Goal: Task Accomplishment & Management: Use online tool/utility

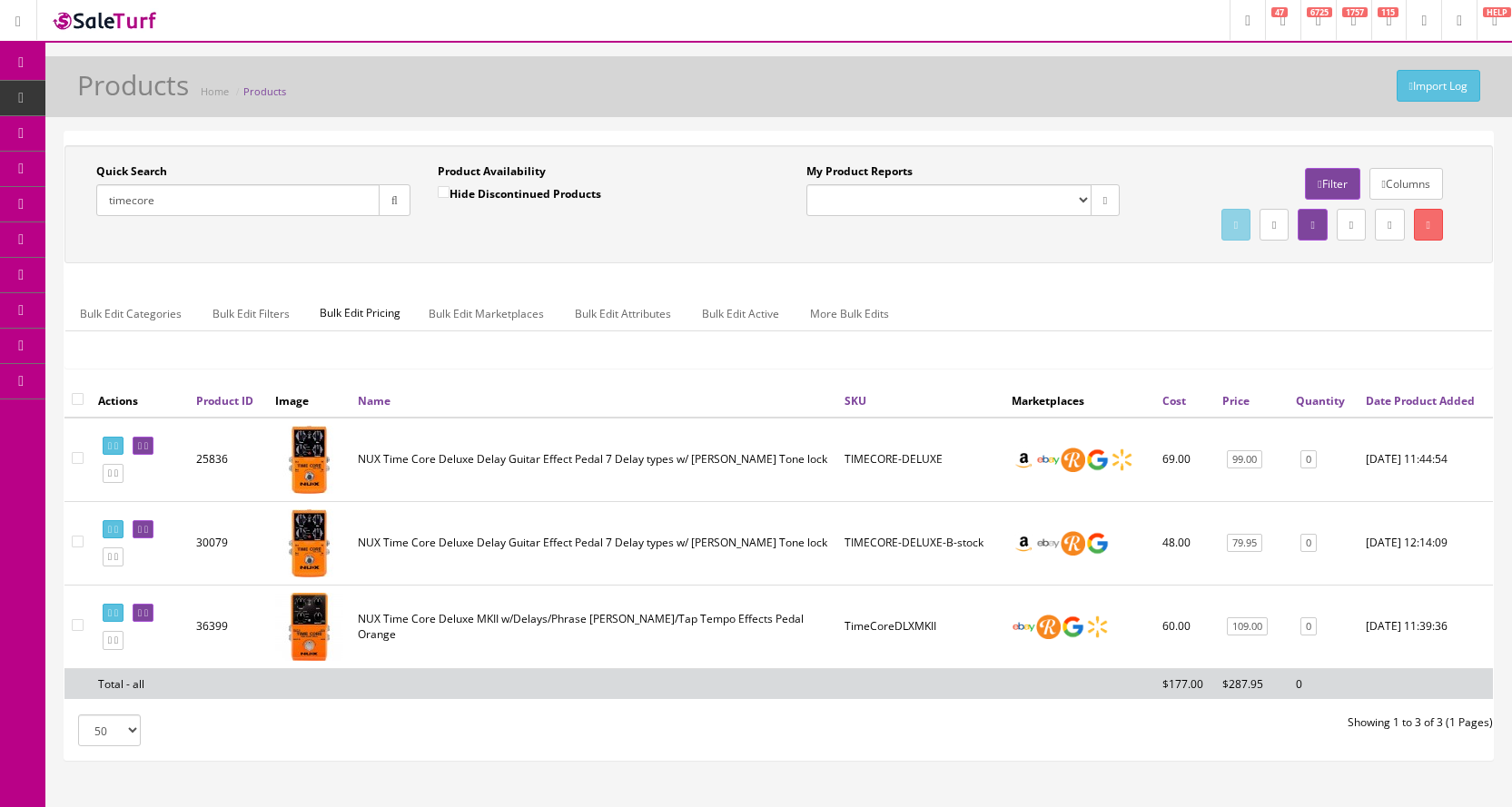
drag, startPoint x: 162, startPoint y: 201, endPoint x: 91, endPoint y: 198, distance: 71.1
click at [91, 198] on div "Quick Search timecore Date From" at bounding box center [253, 197] width 341 height 67
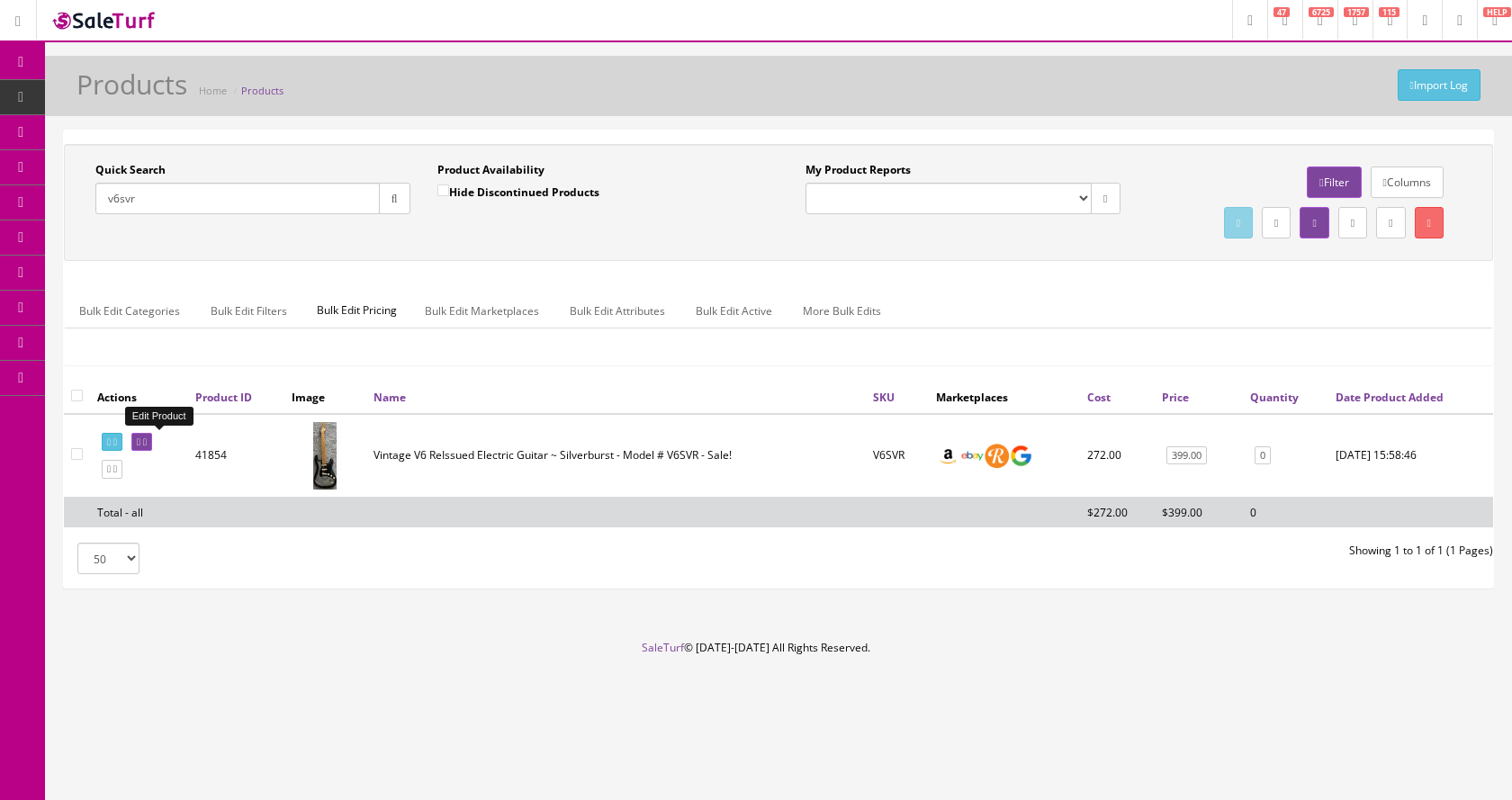
type input "v6svr"
click at [147, 440] on icon at bounding box center [145, 442] width 4 height 10
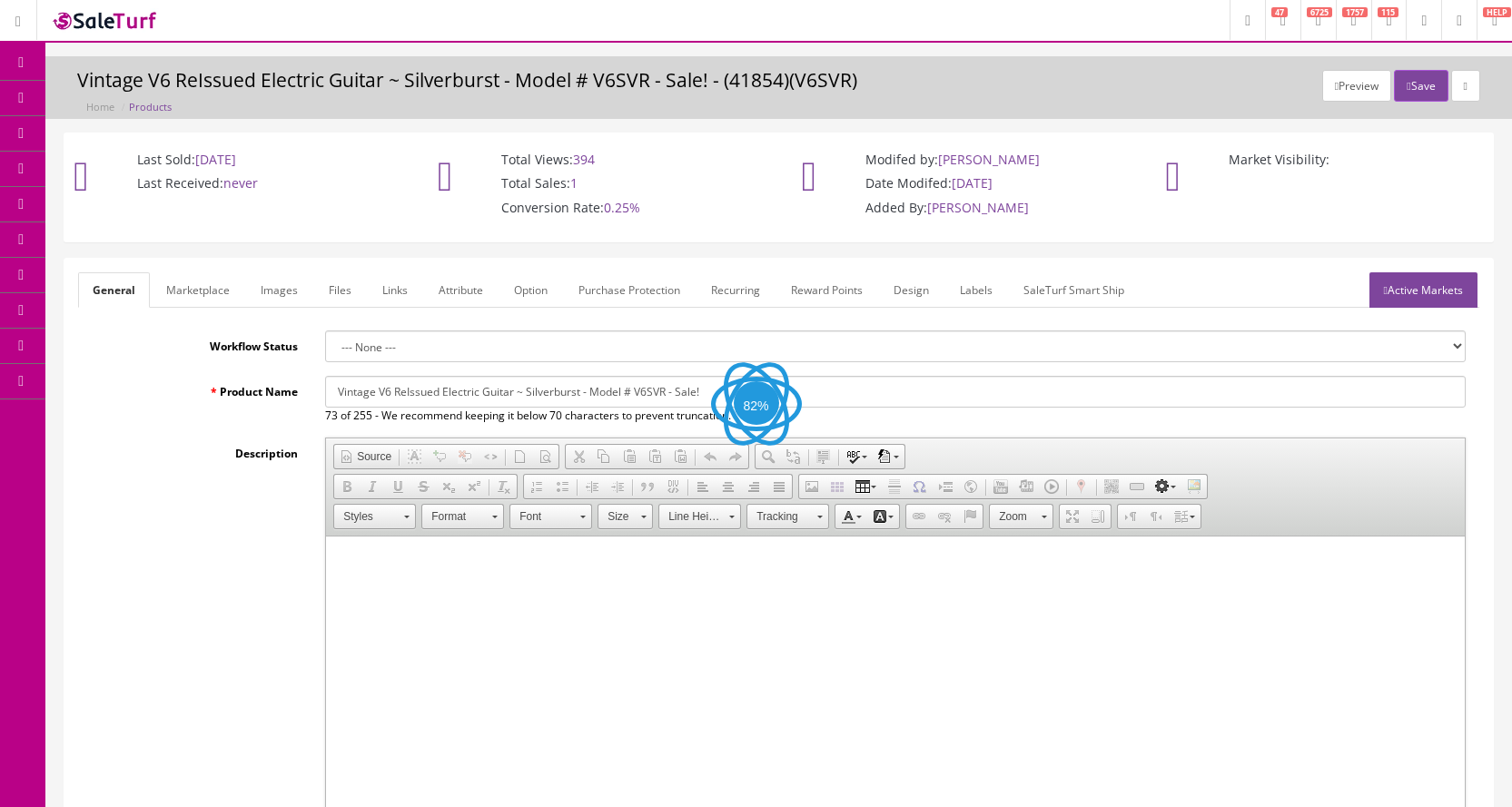
click at [275, 297] on link "Images" at bounding box center [279, 290] width 67 height 35
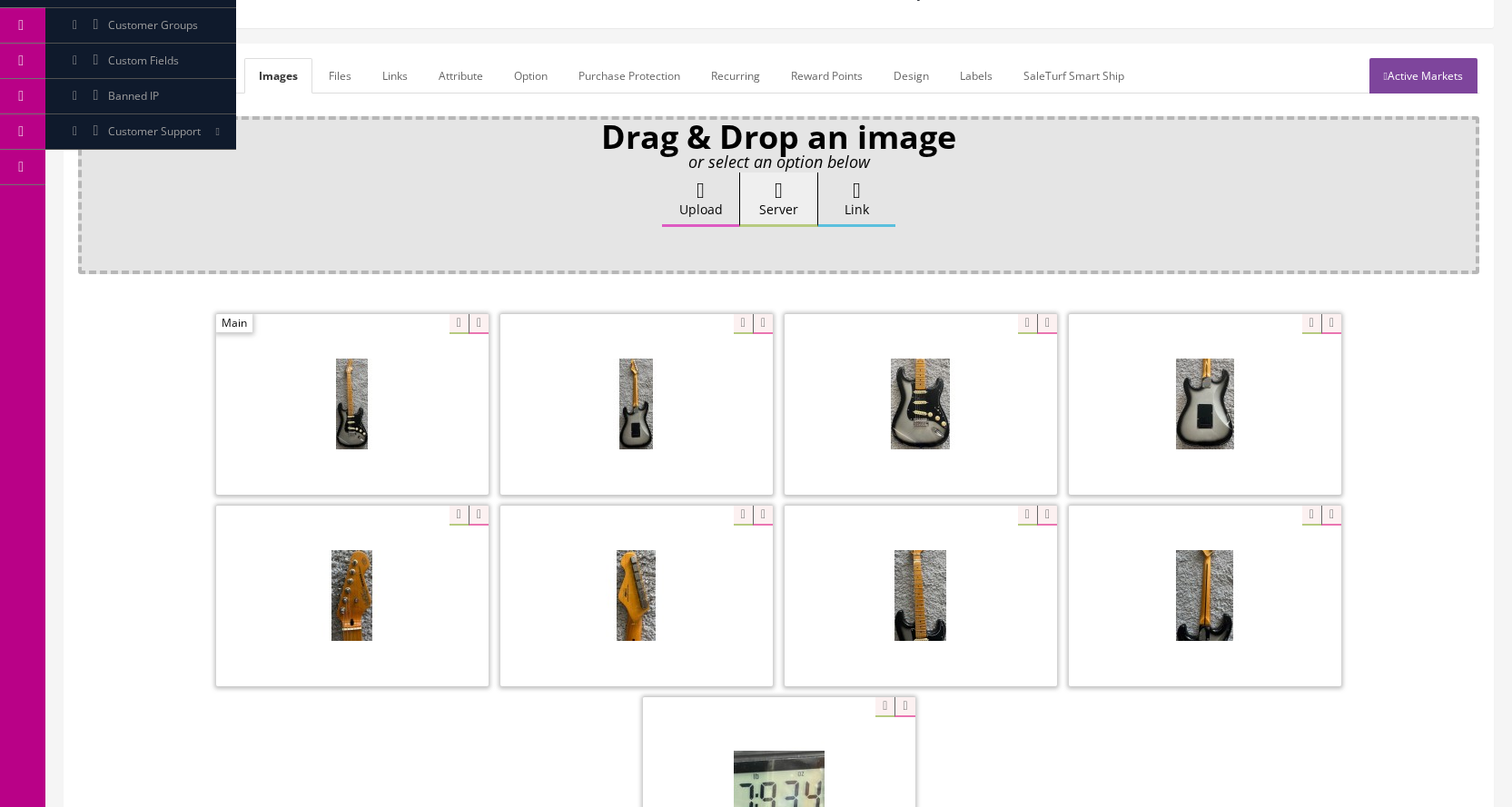
scroll to position [273, 0]
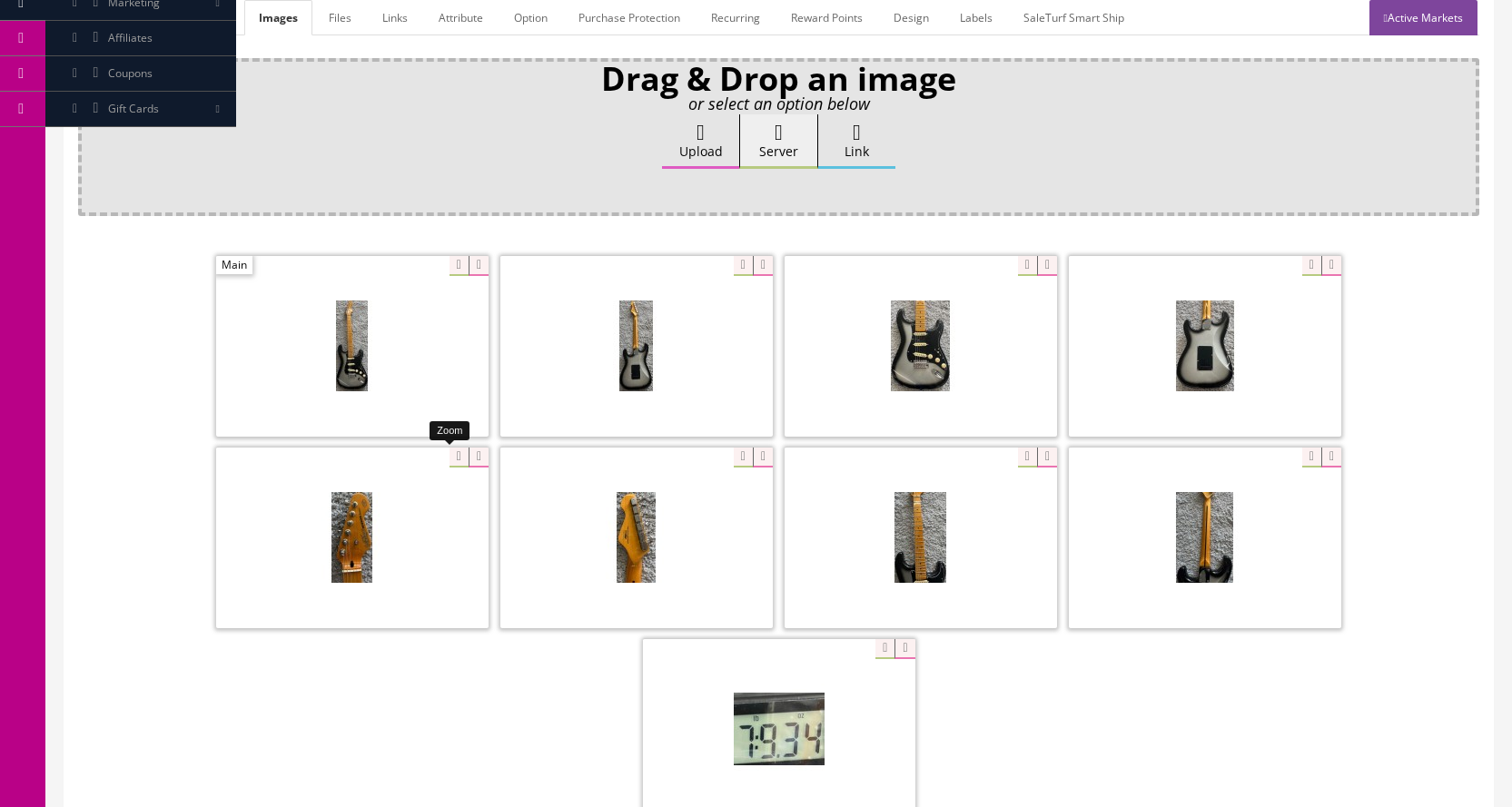
click at [449, 456] on div at bounding box center [352, 537] width 273 height 182
click at [735, 462] on div at bounding box center [637, 537] width 273 height 182
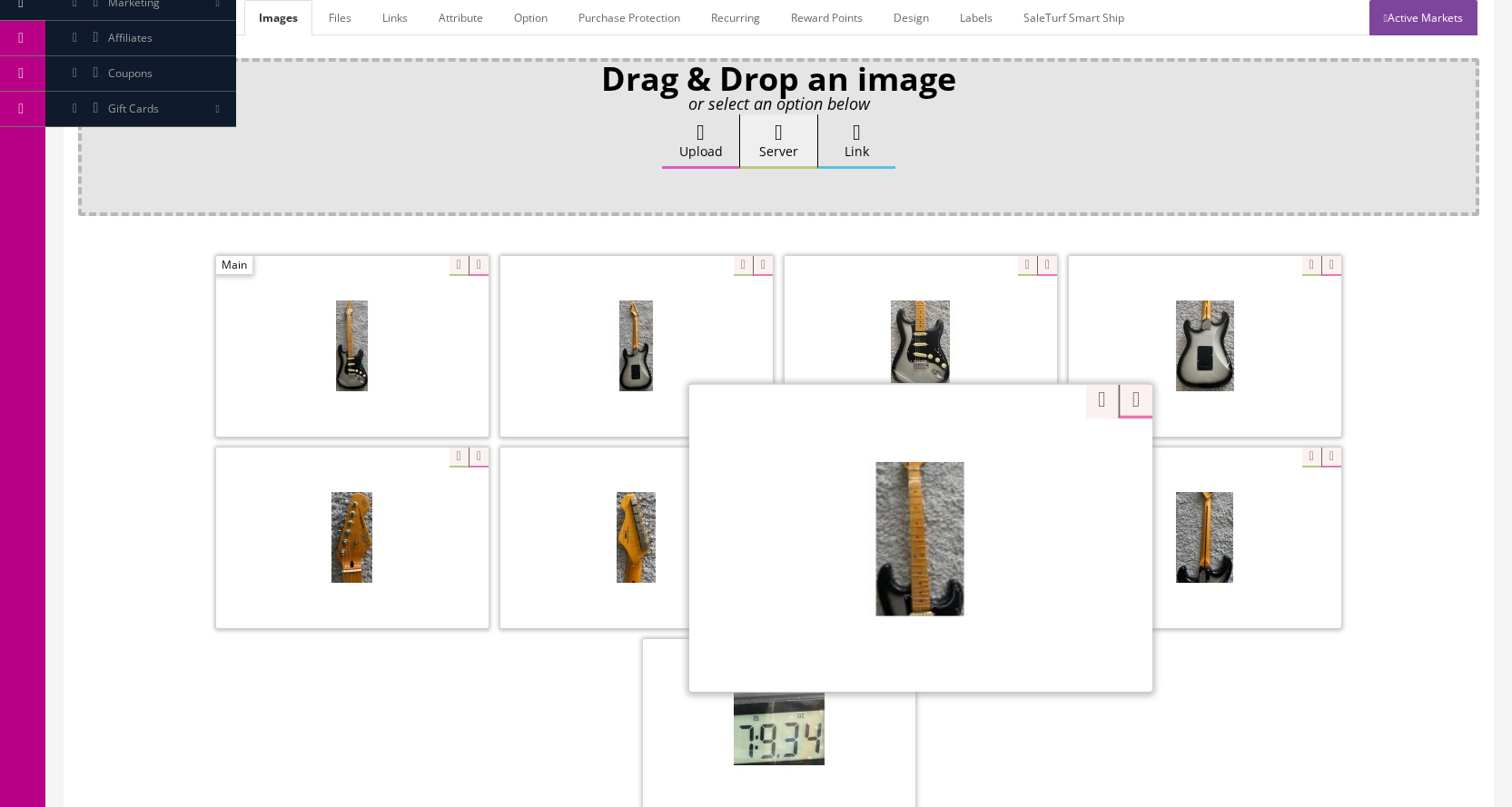
click at [1021, 464] on div "Zoom" at bounding box center [920, 537] width 463 height 309
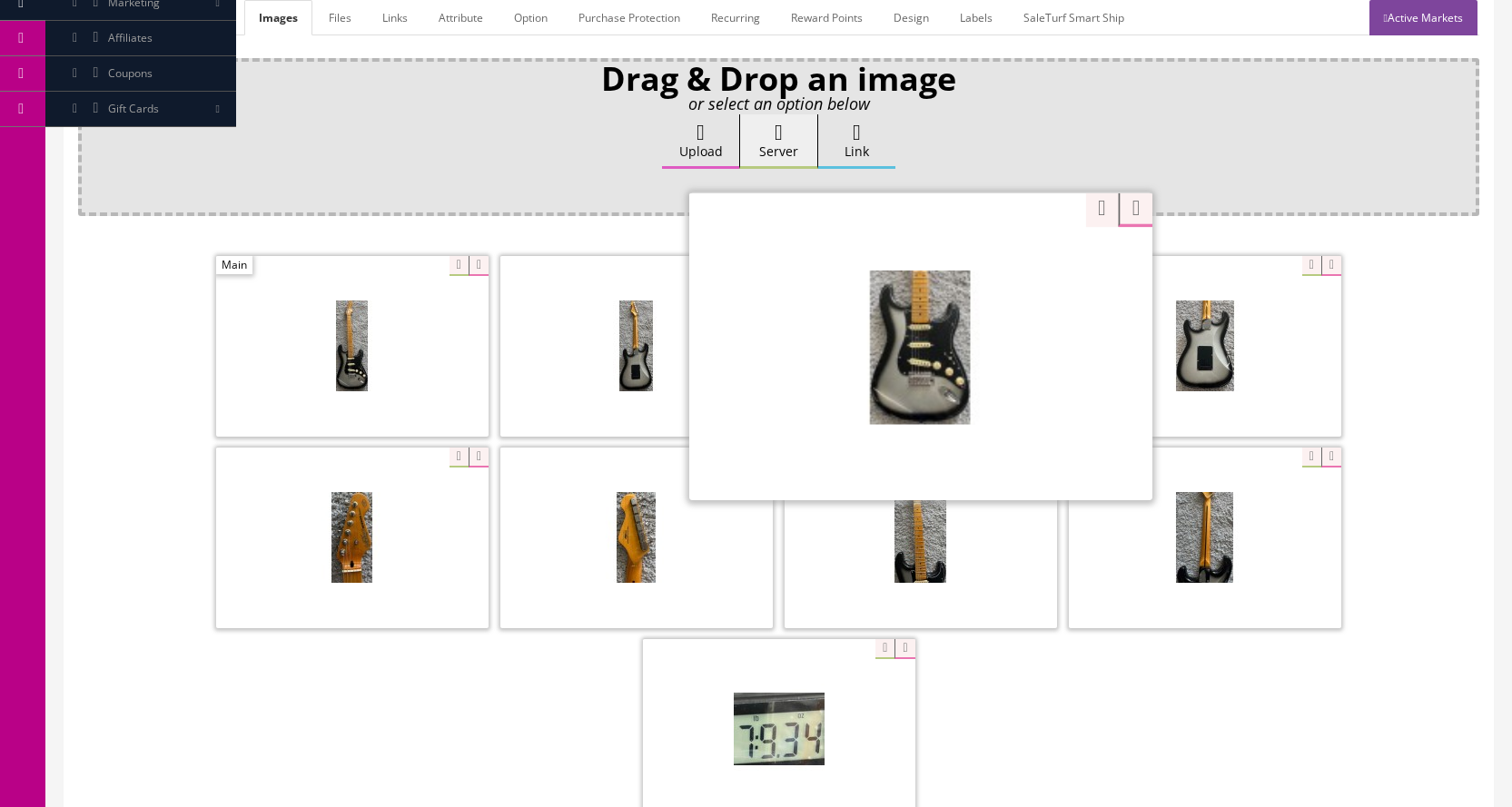
click at [1014, 271] on div "Zoom" at bounding box center [920, 346] width 463 height 309
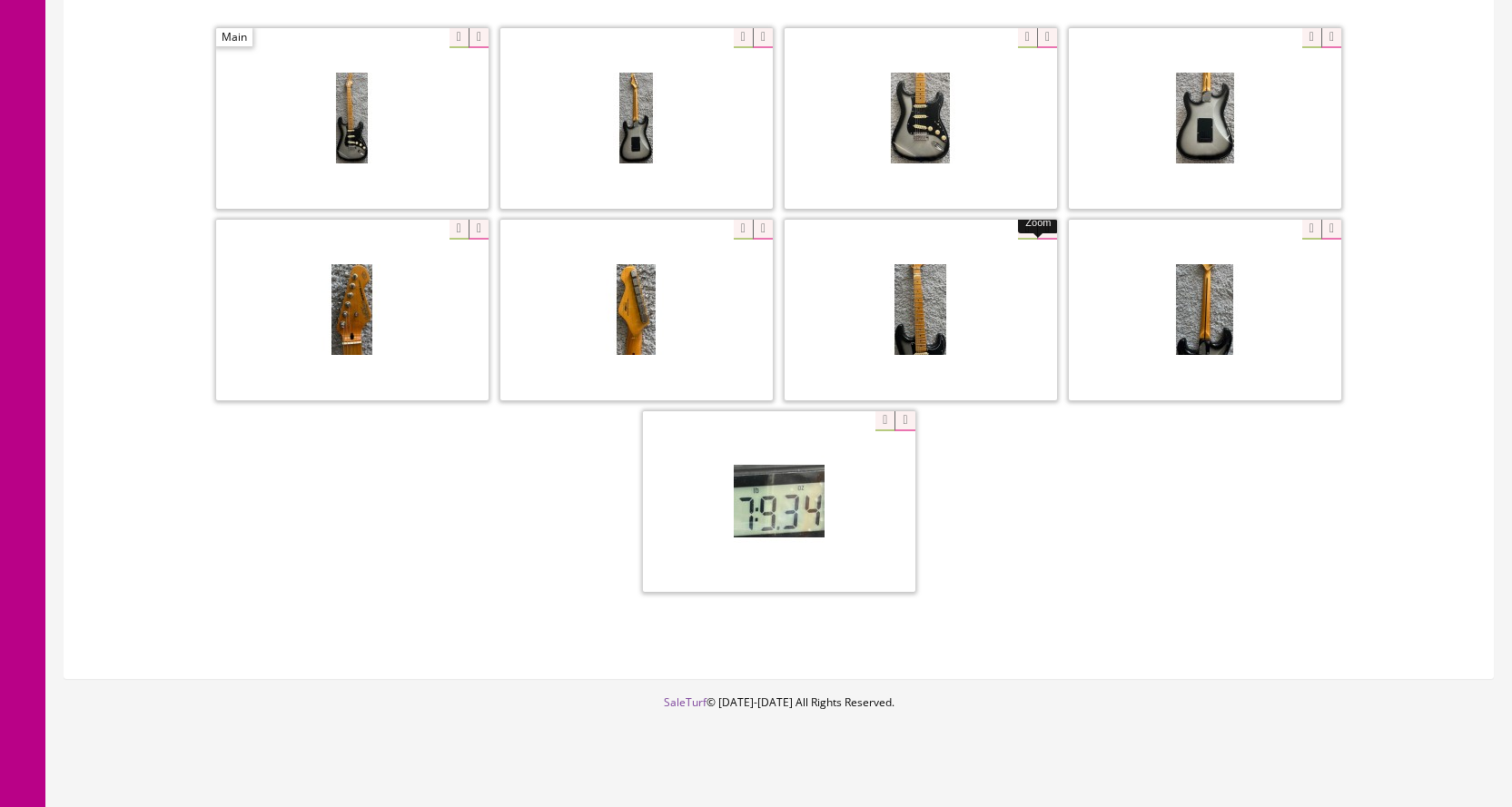
scroll to position [515, 0]
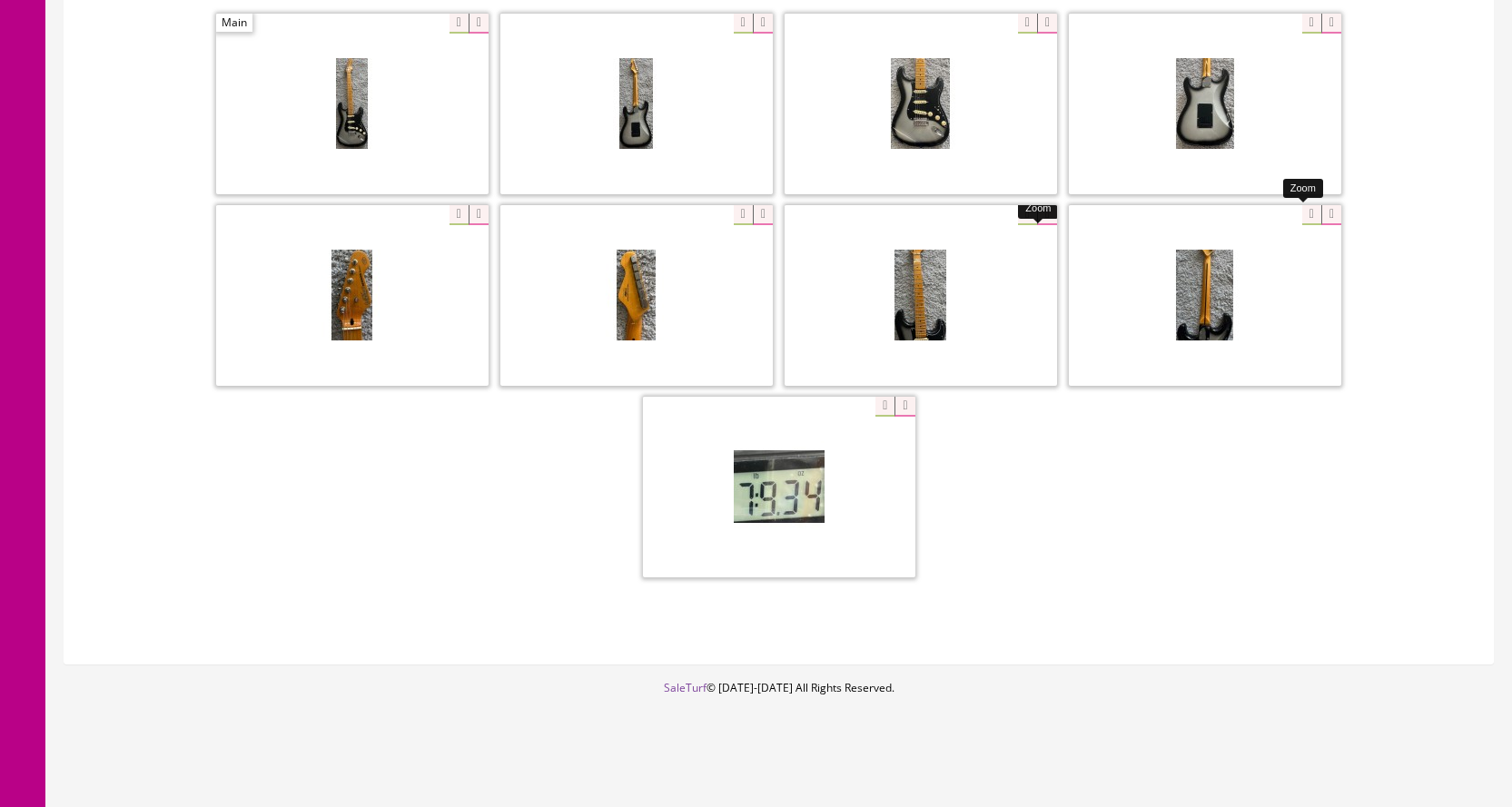
click at [1304, 215] on div at bounding box center [1205, 295] width 273 height 182
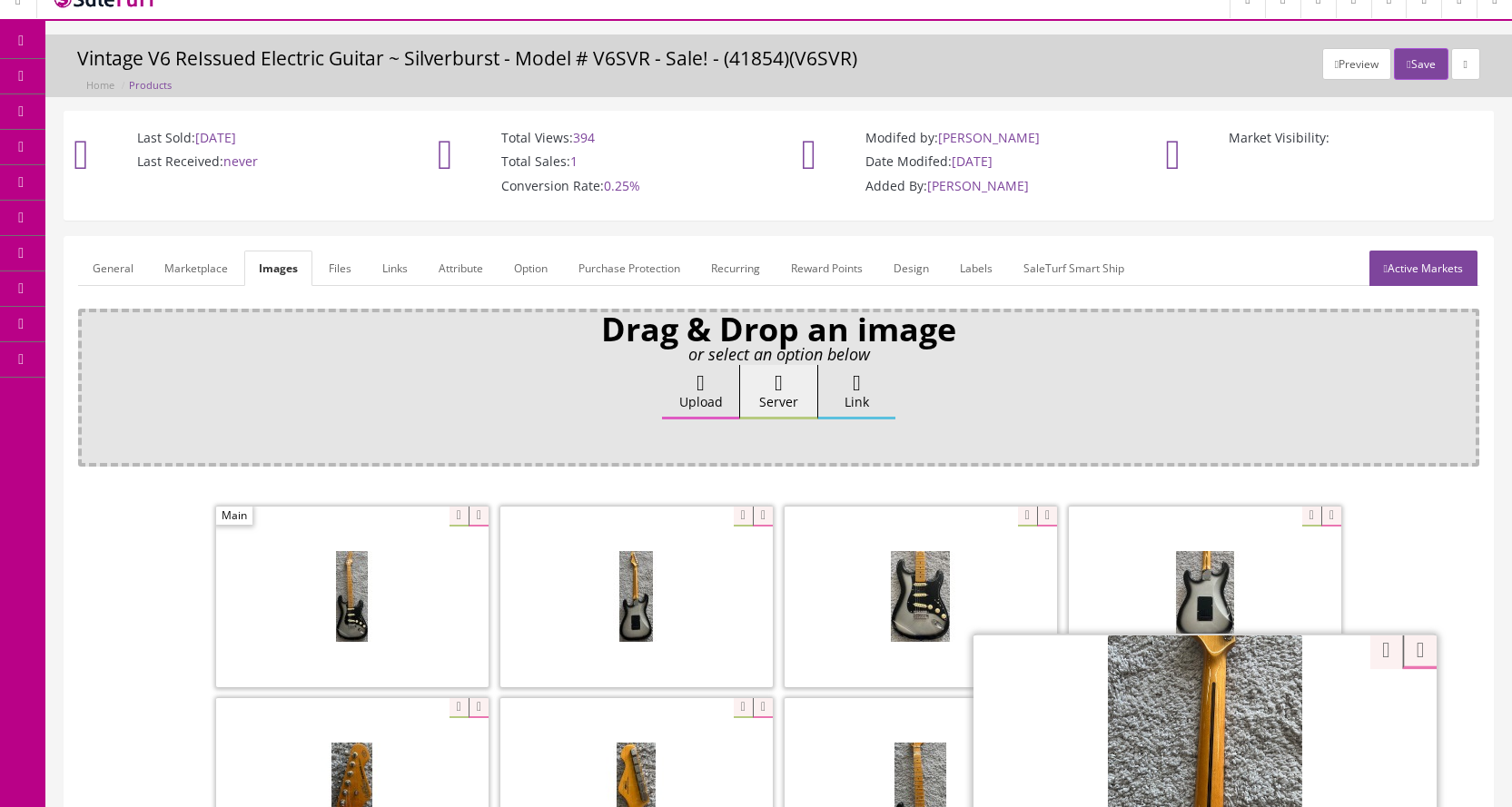
scroll to position [0, 0]
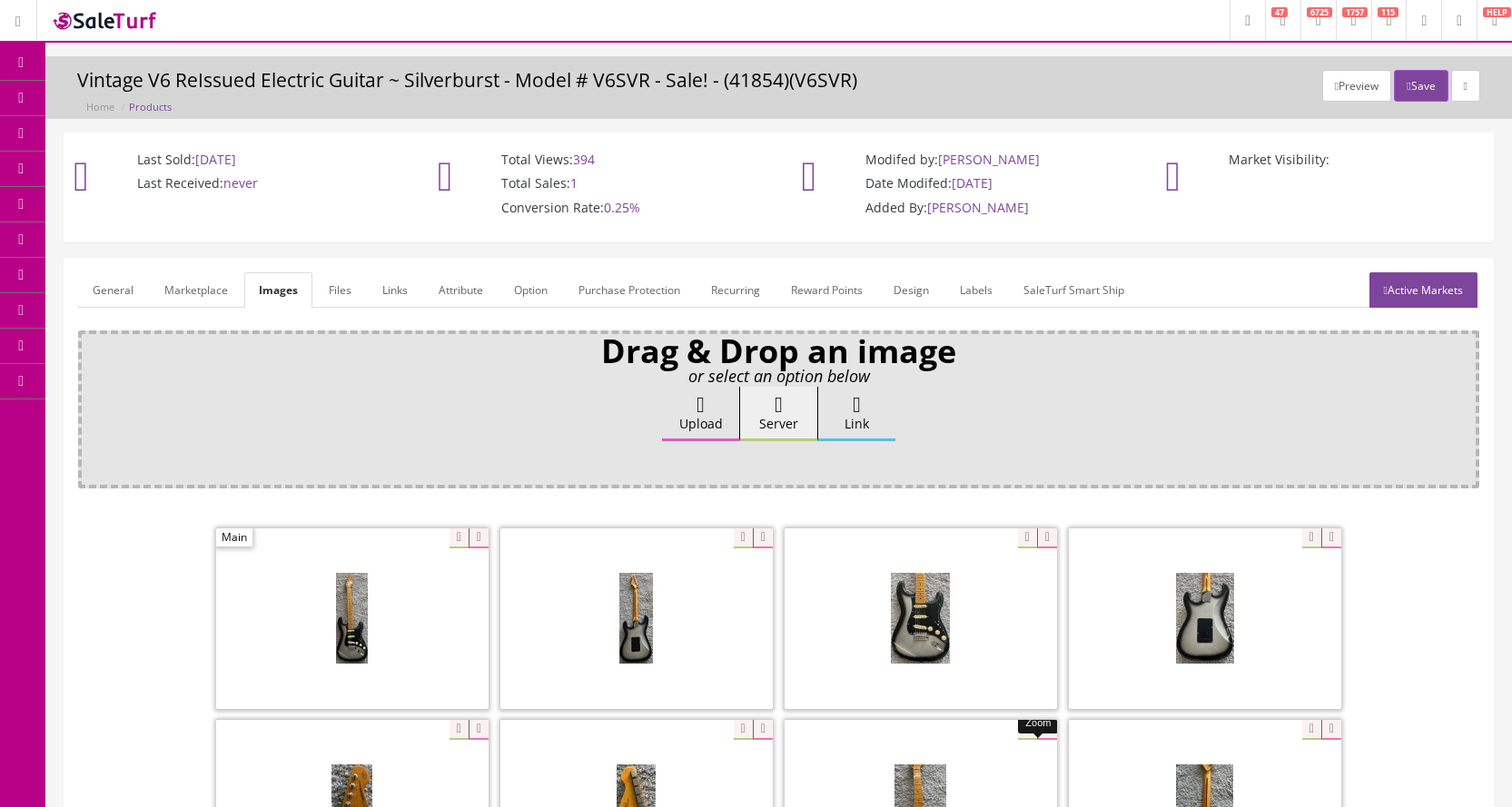
click at [69, 101] on link "Products" at bounding box center [141, 98] width 191 height 35
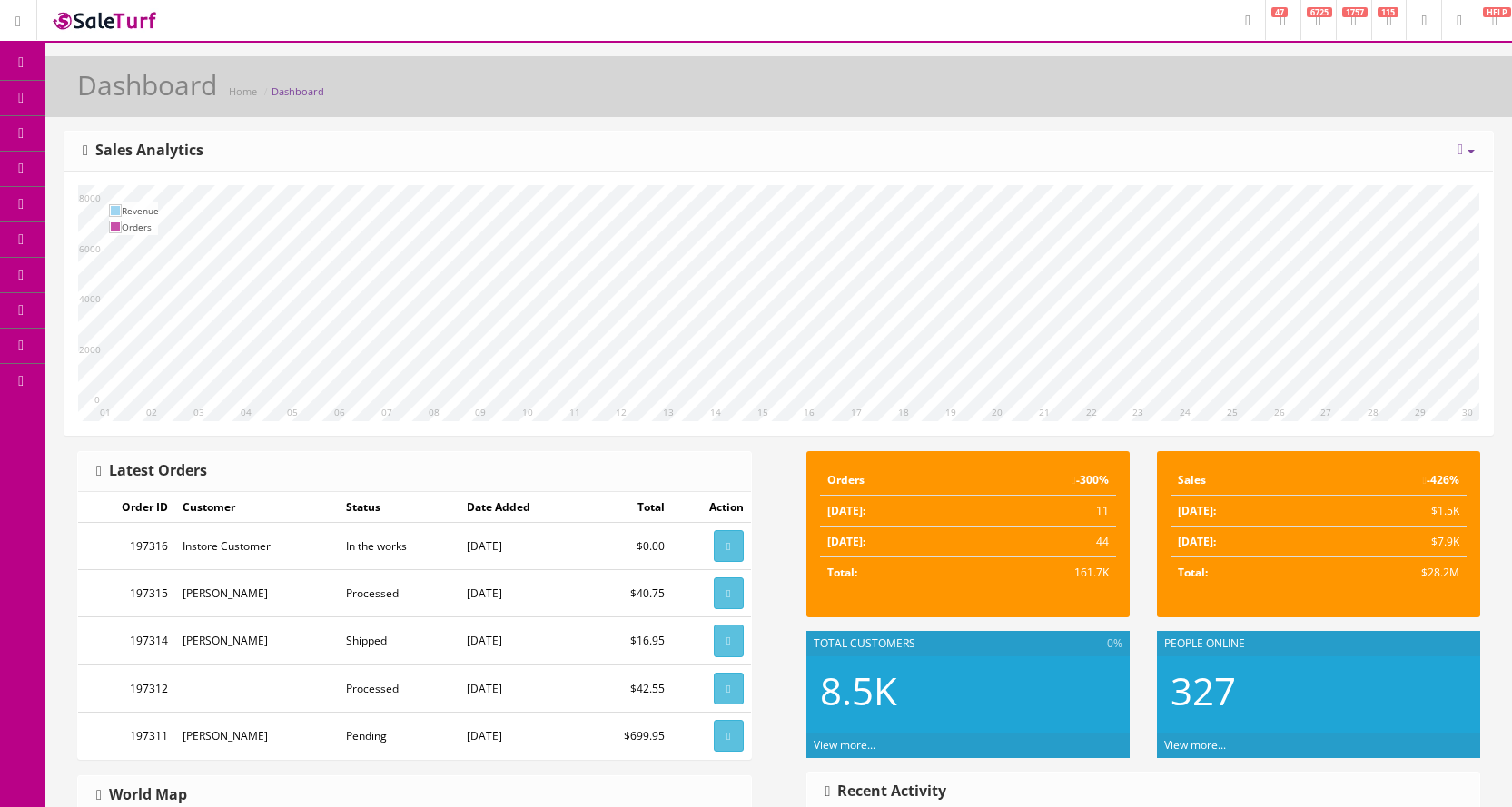
click at [153, 98] on span "Products" at bounding box center [130, 98] width 45 height 15
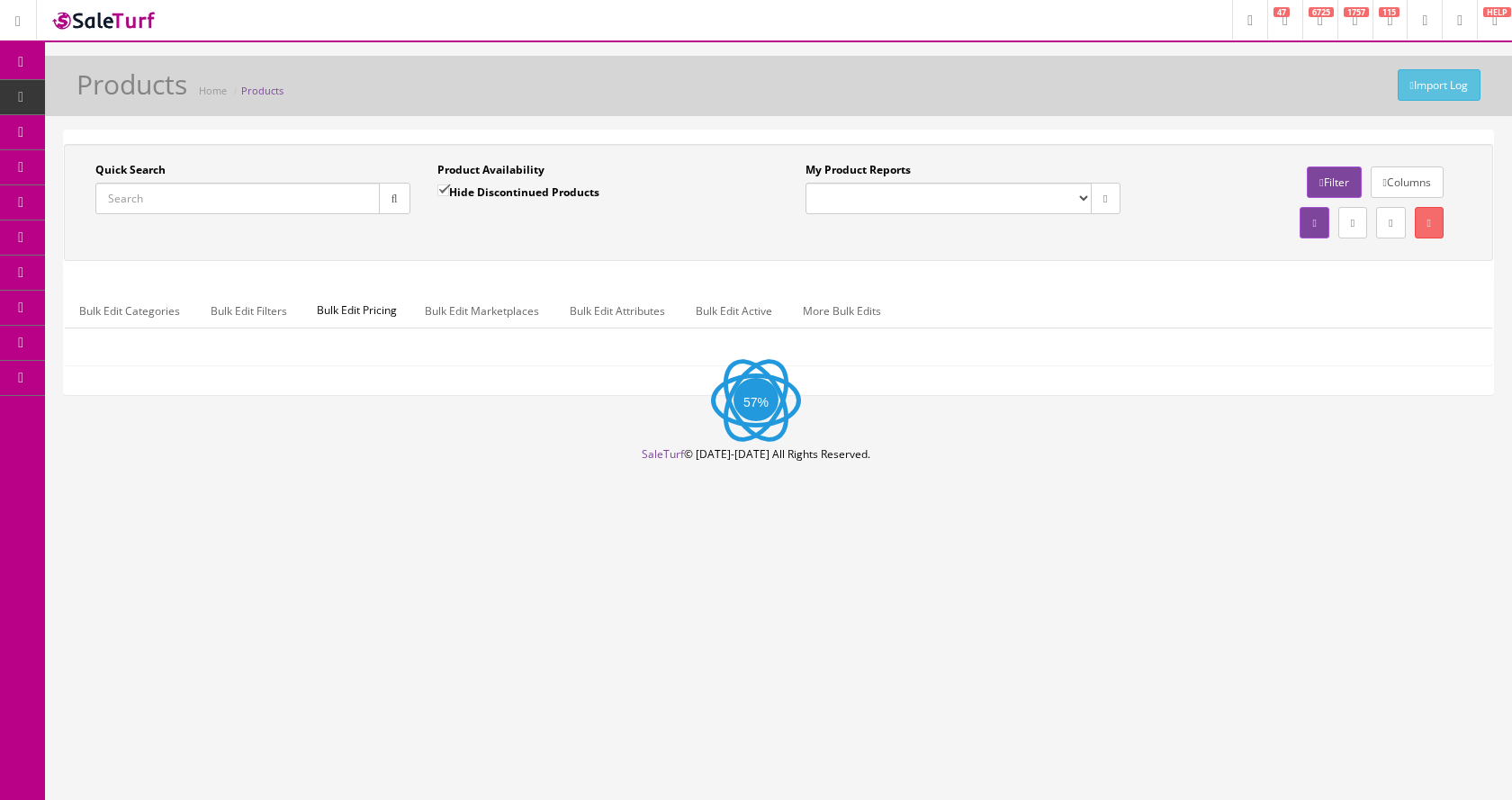
click at [198, 195] on input "Quick Search" at bounding box center [237, 198] width 285 height 31
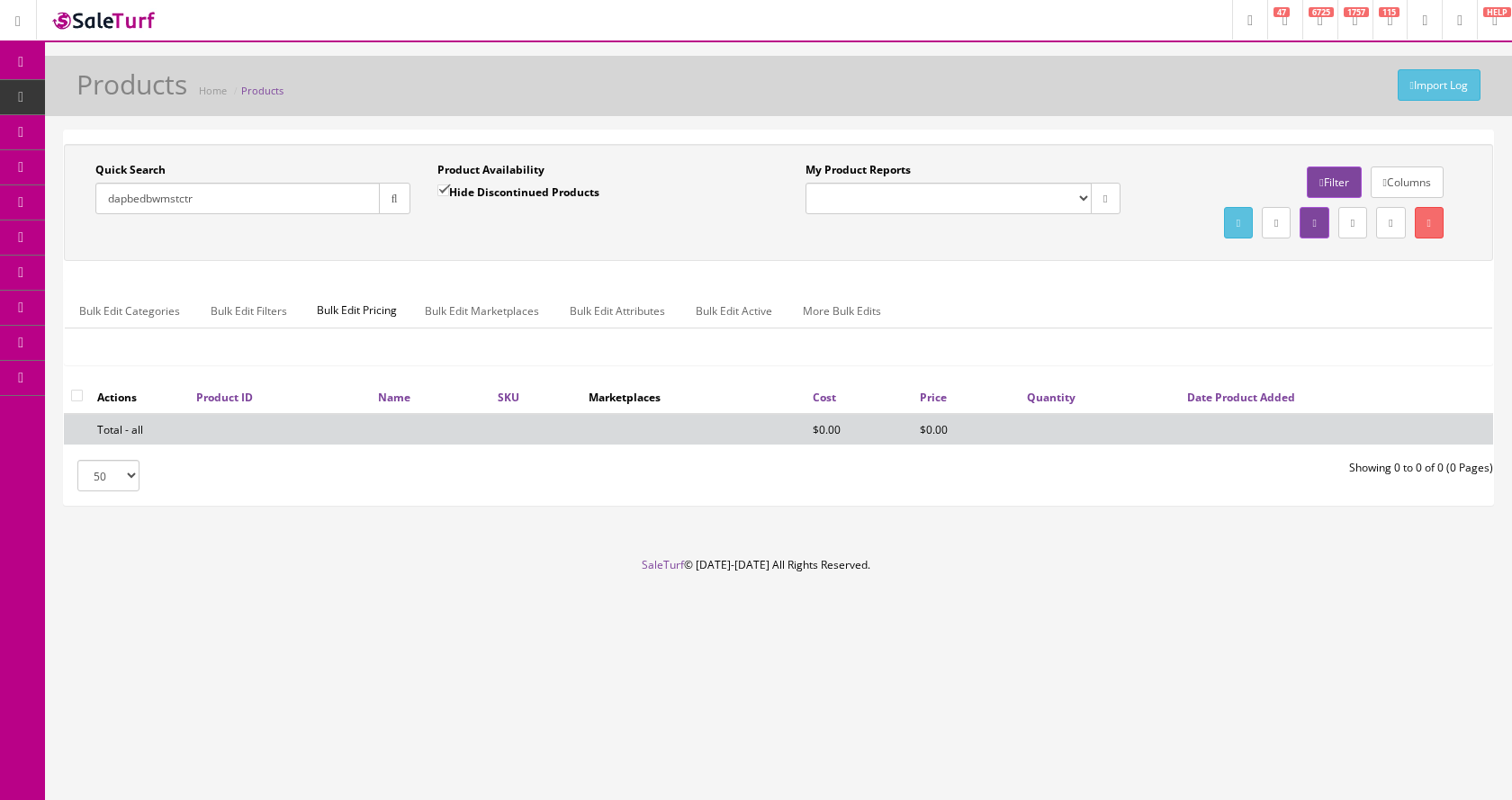
type input "dapbedbwmstctr"
click at [441, 190] on input "Hide Discontinued Products" at bounding box center [443, 190] width 11 height 11
checkbox input "false"
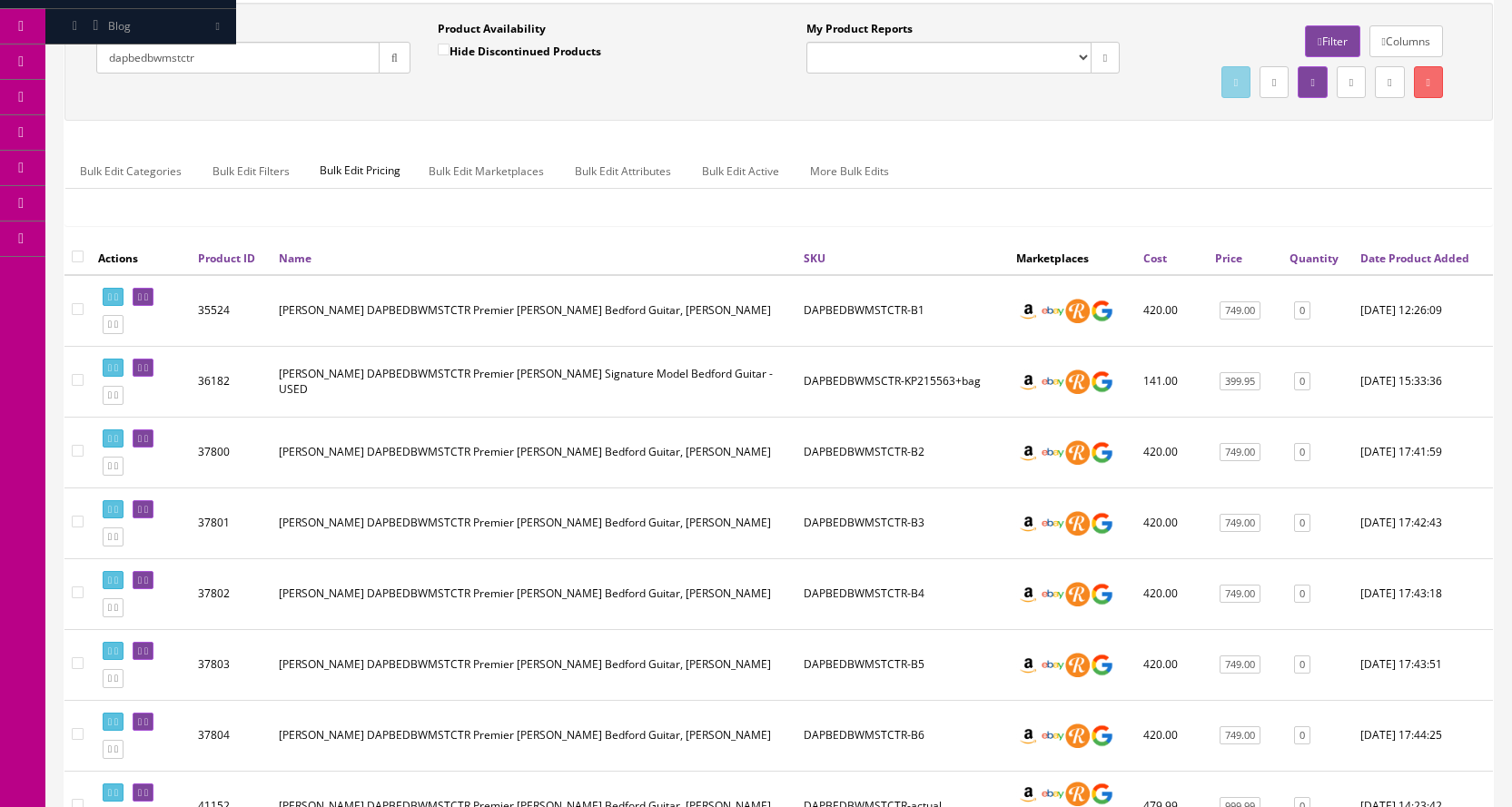
scroll to position [182, 0]
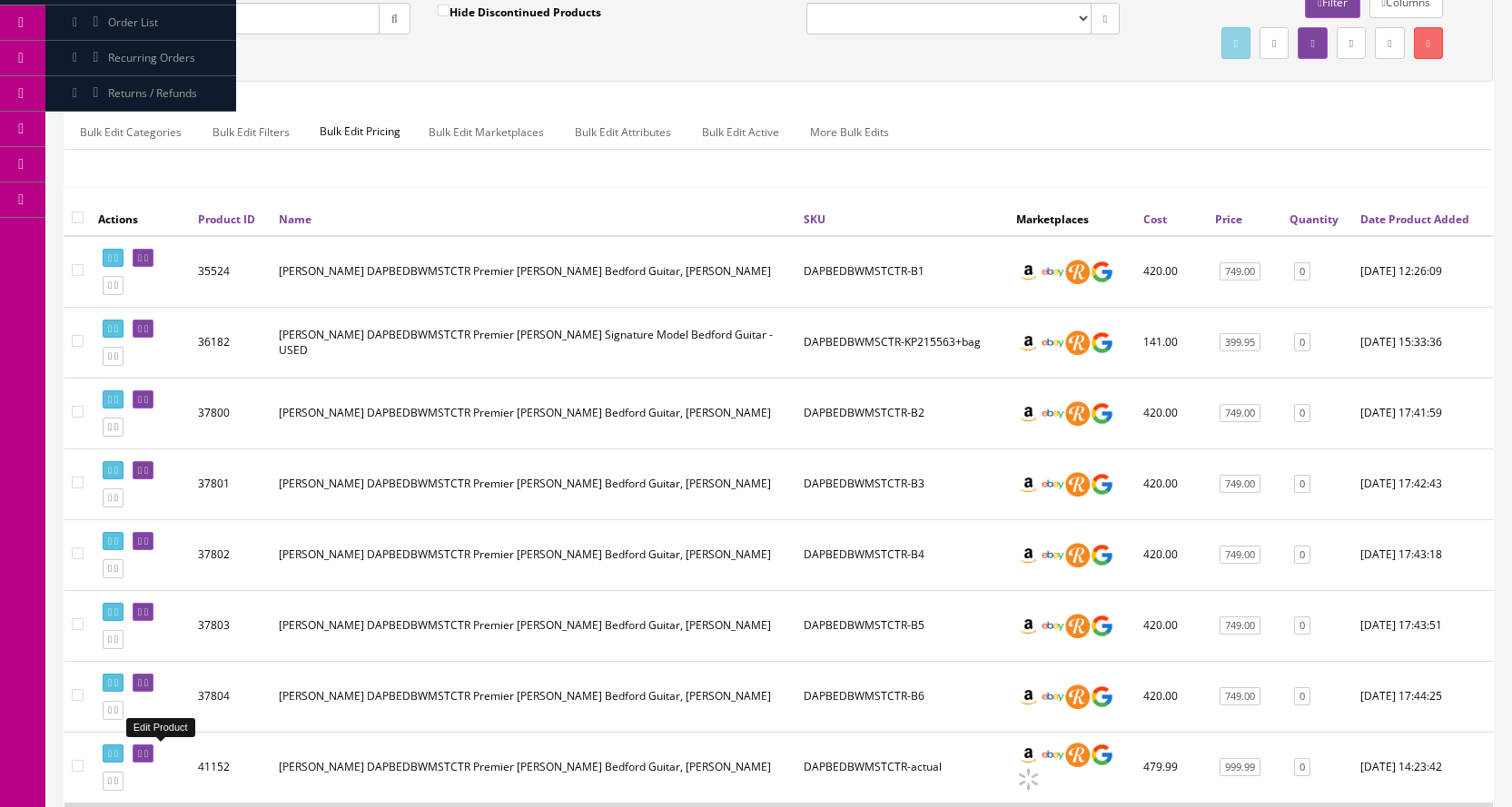
click at [148, 752] on icon at bounding box center [146, 754] width 4 height 10
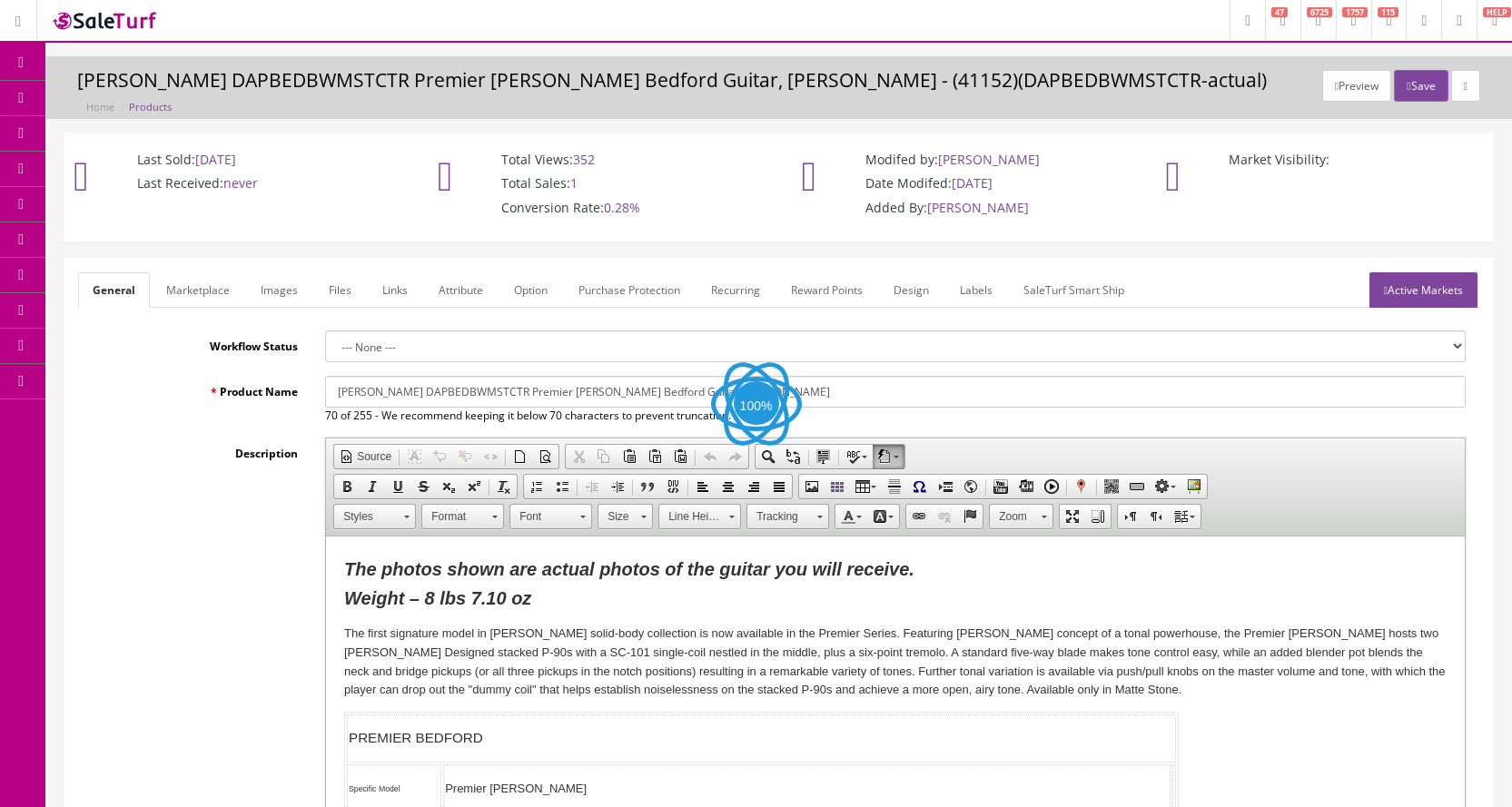
click at [278, 292] on link "Images" at bounding box center [279, 290] width 67 height 35
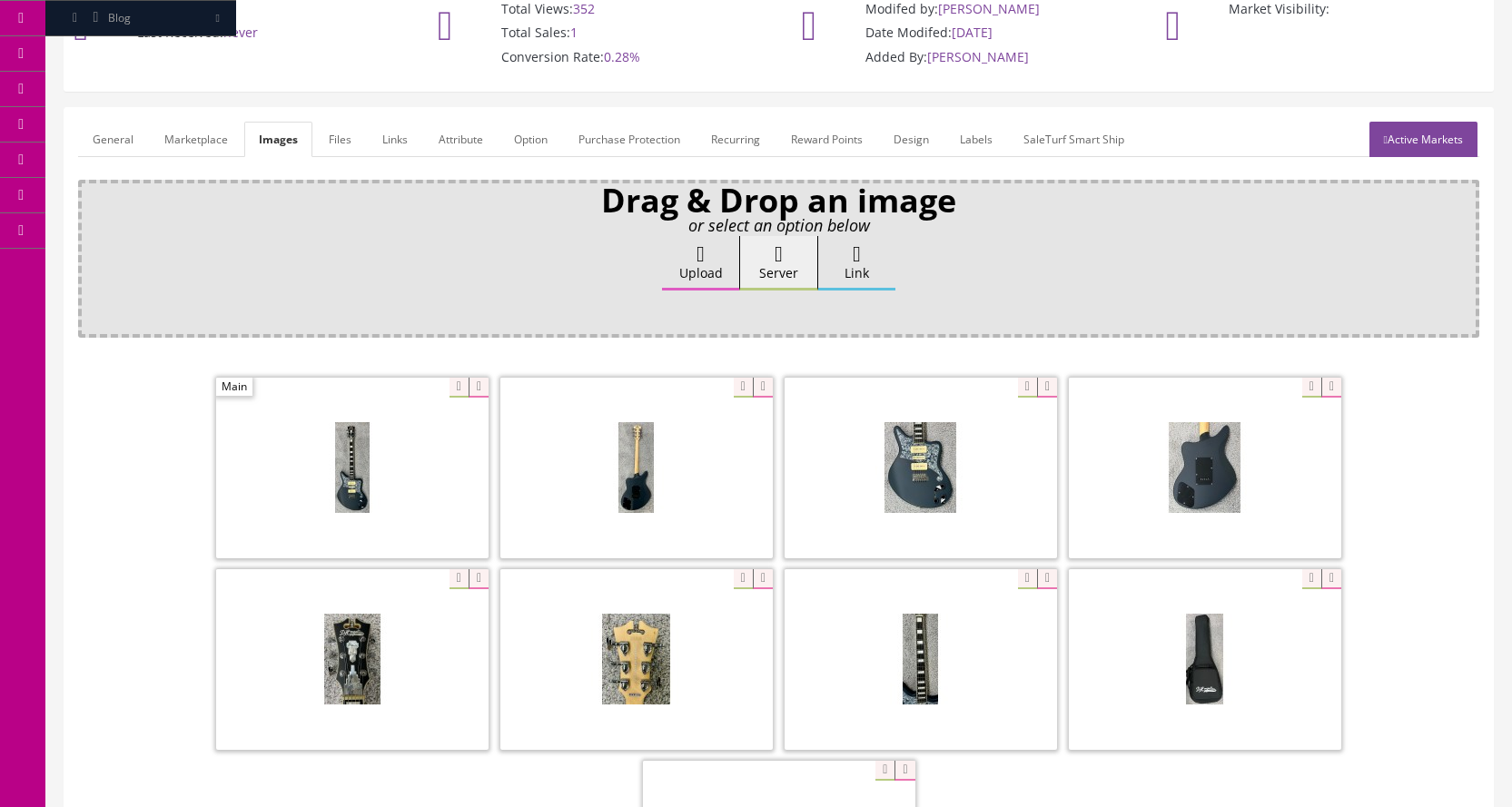
scroll to position [182, 0]
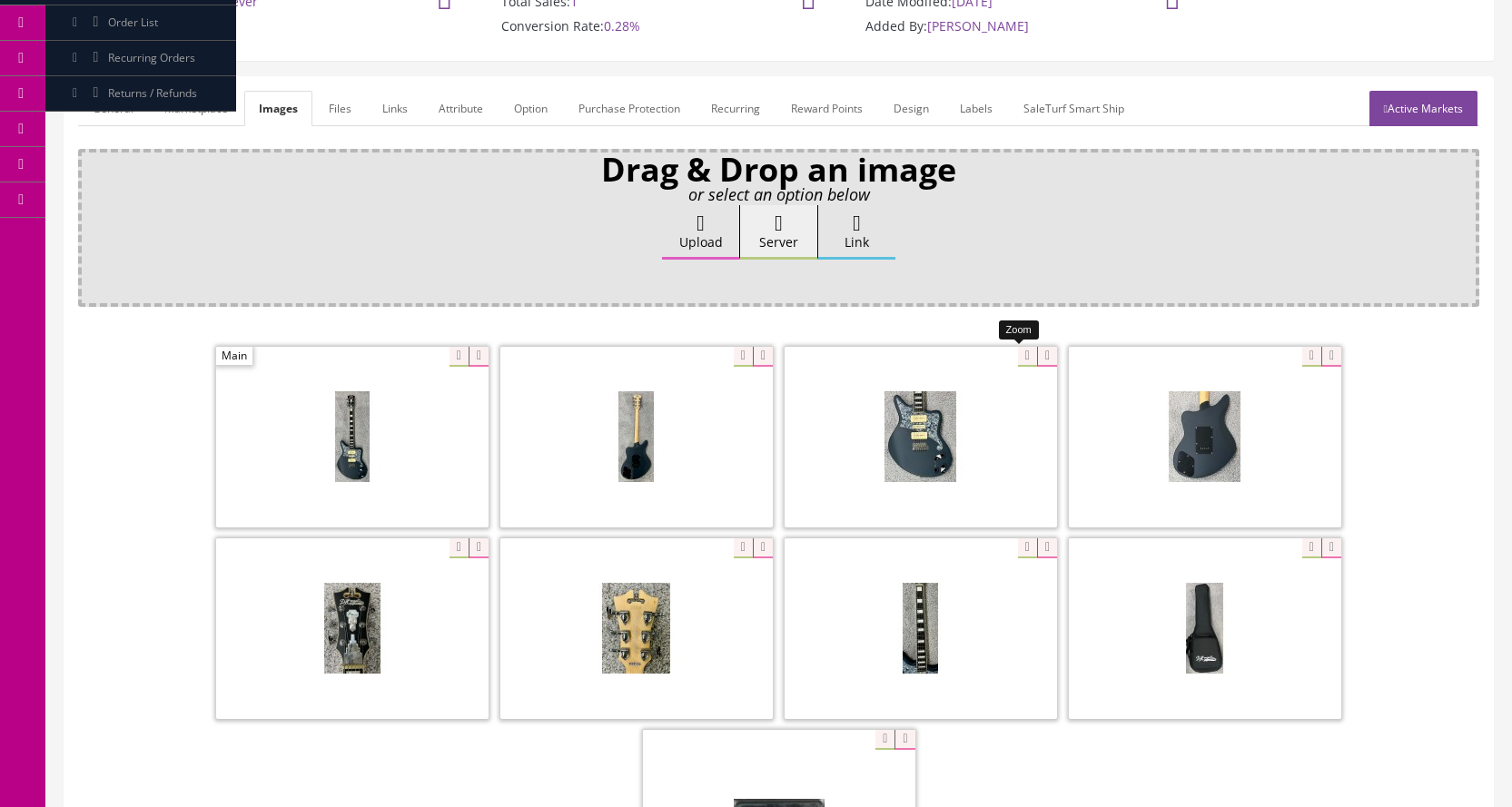
click at [1016, 357] on div at bounding box center [921, 436] width 273 height 182
click at [361, 609] on span at bounding box center [352, 629] width 273 height 181
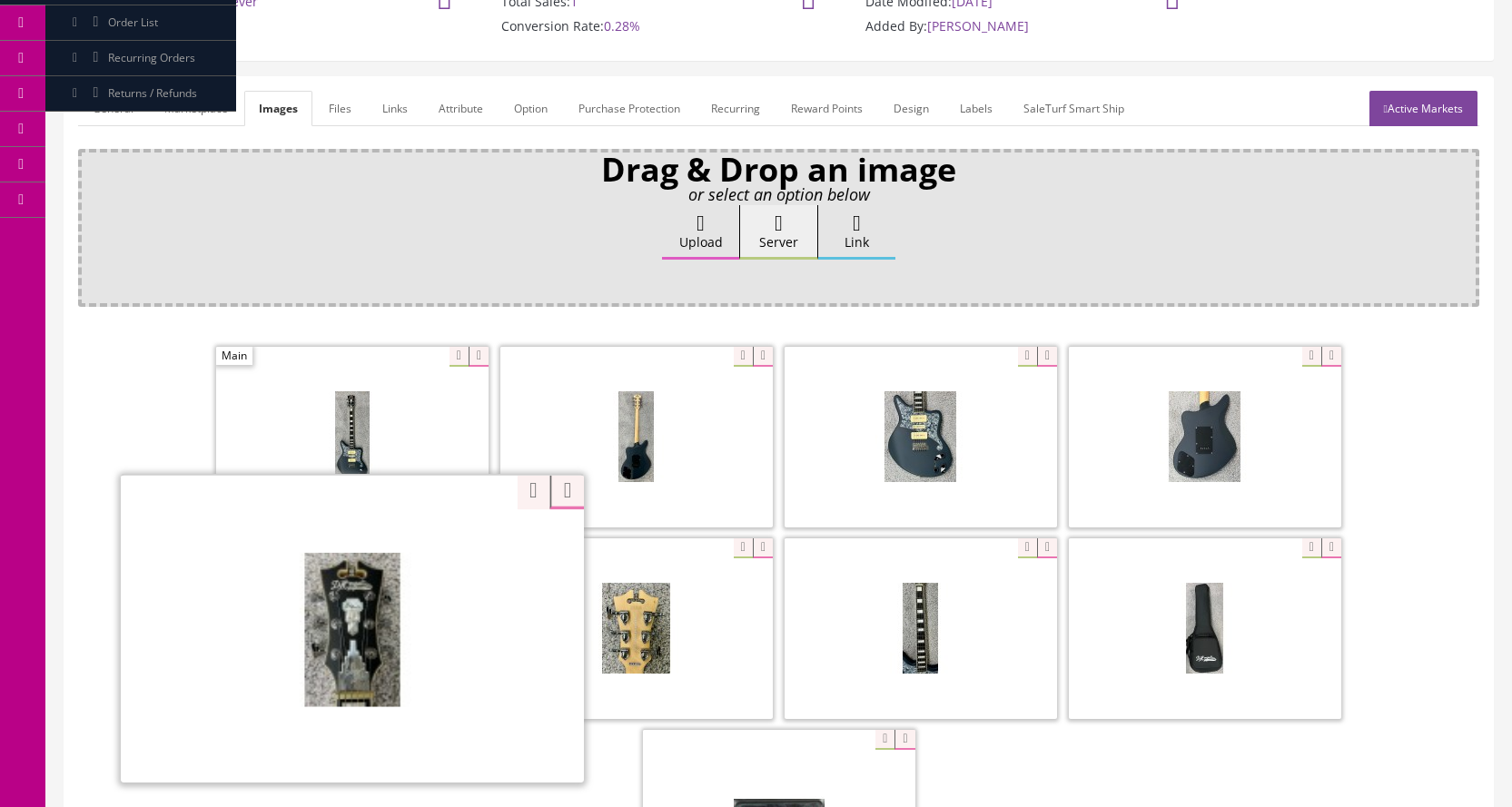
click at [449, 551] on div "Zoom" at bounding box center [352, 628] width 463 height 309
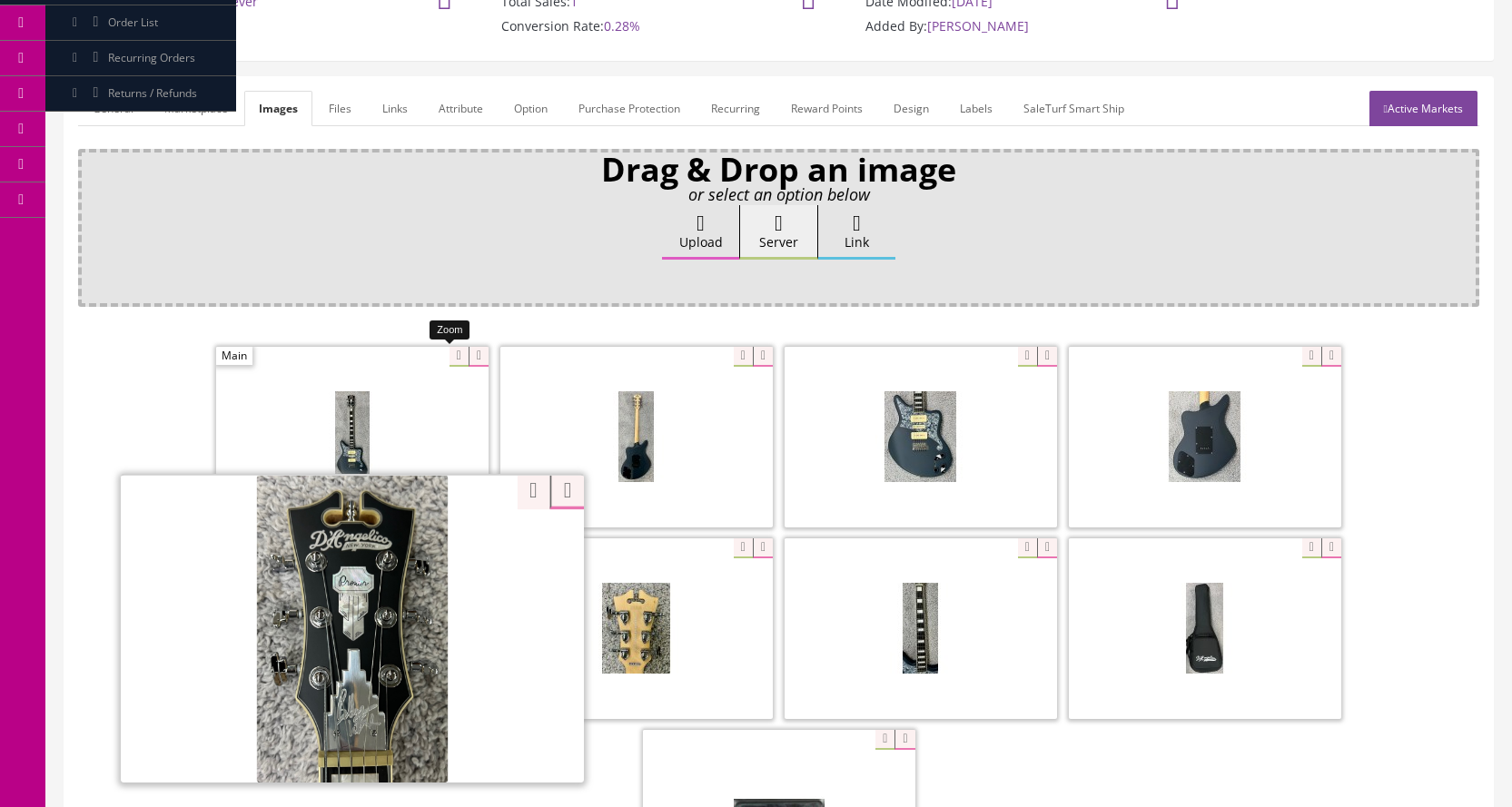
click at [447, 353] on div at bounding box center [352, 436] width 273 height 182
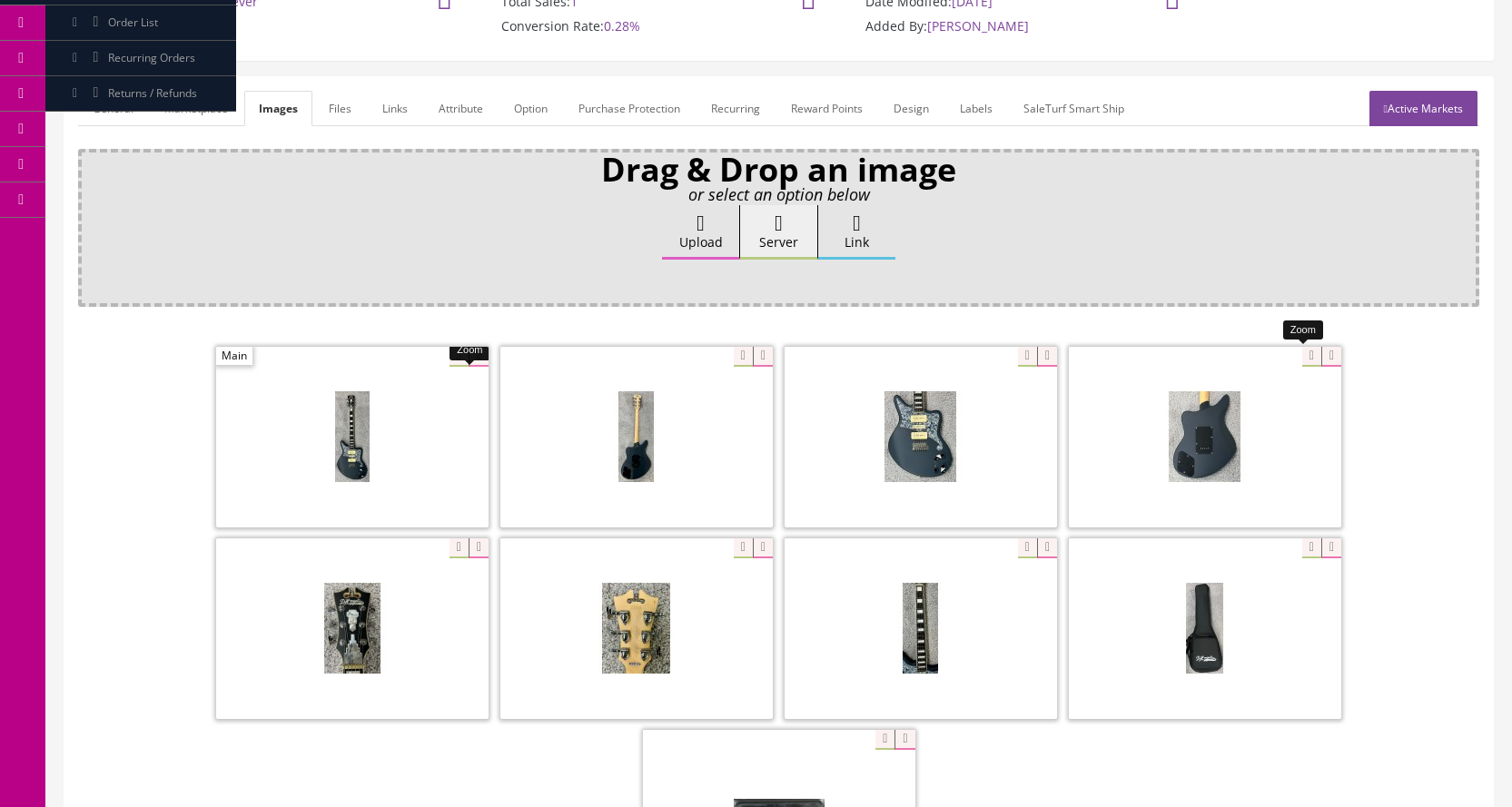
click at [1298, 358] on div at bounding box center [1205, 436] width 273 height 182
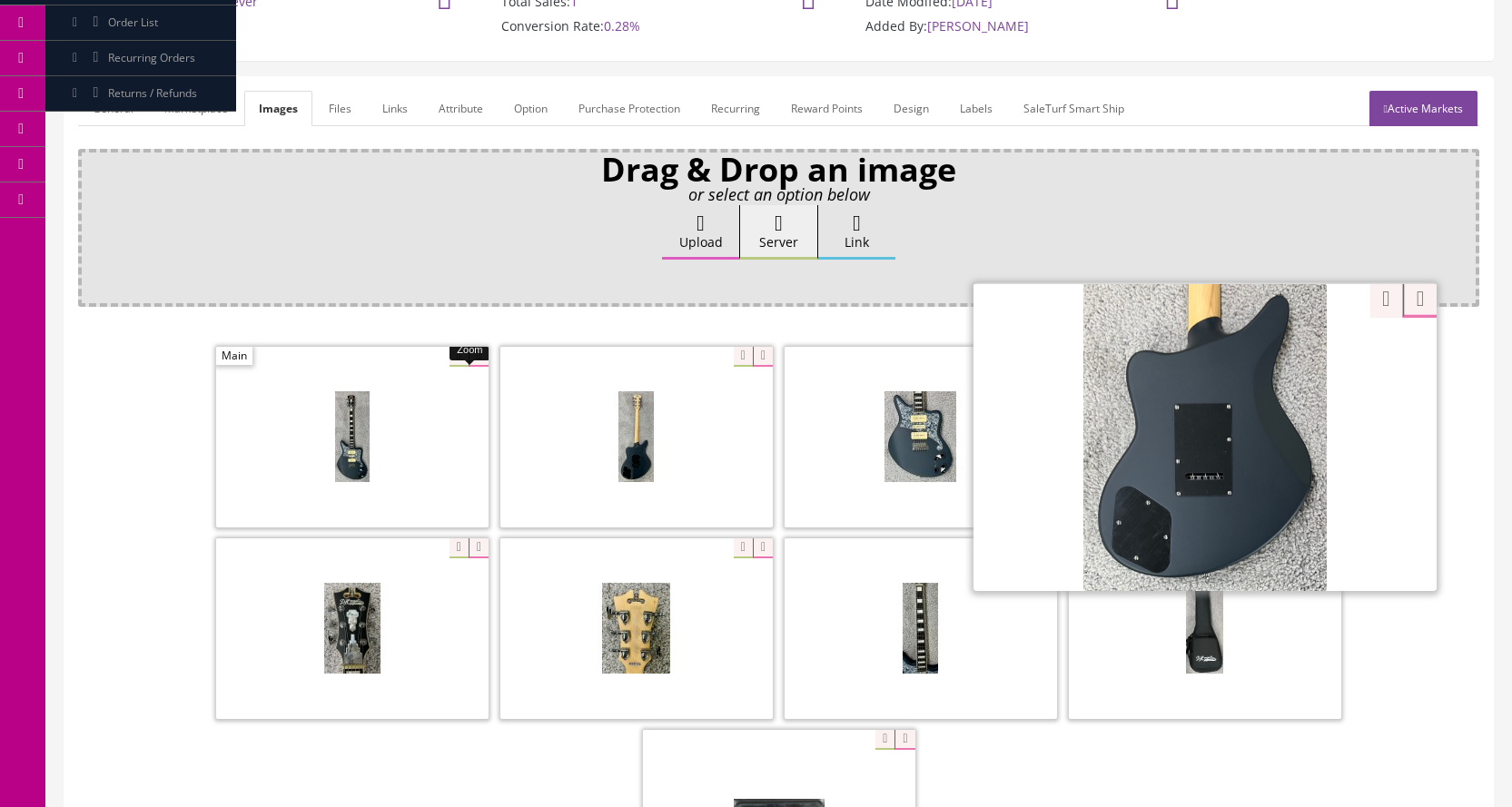
click at [1364, 309] on div "Drag & Drop an image or select an option below Upload Server Link Ok WM Left To…" at bounding box center [778, 567] width 1401 height 835
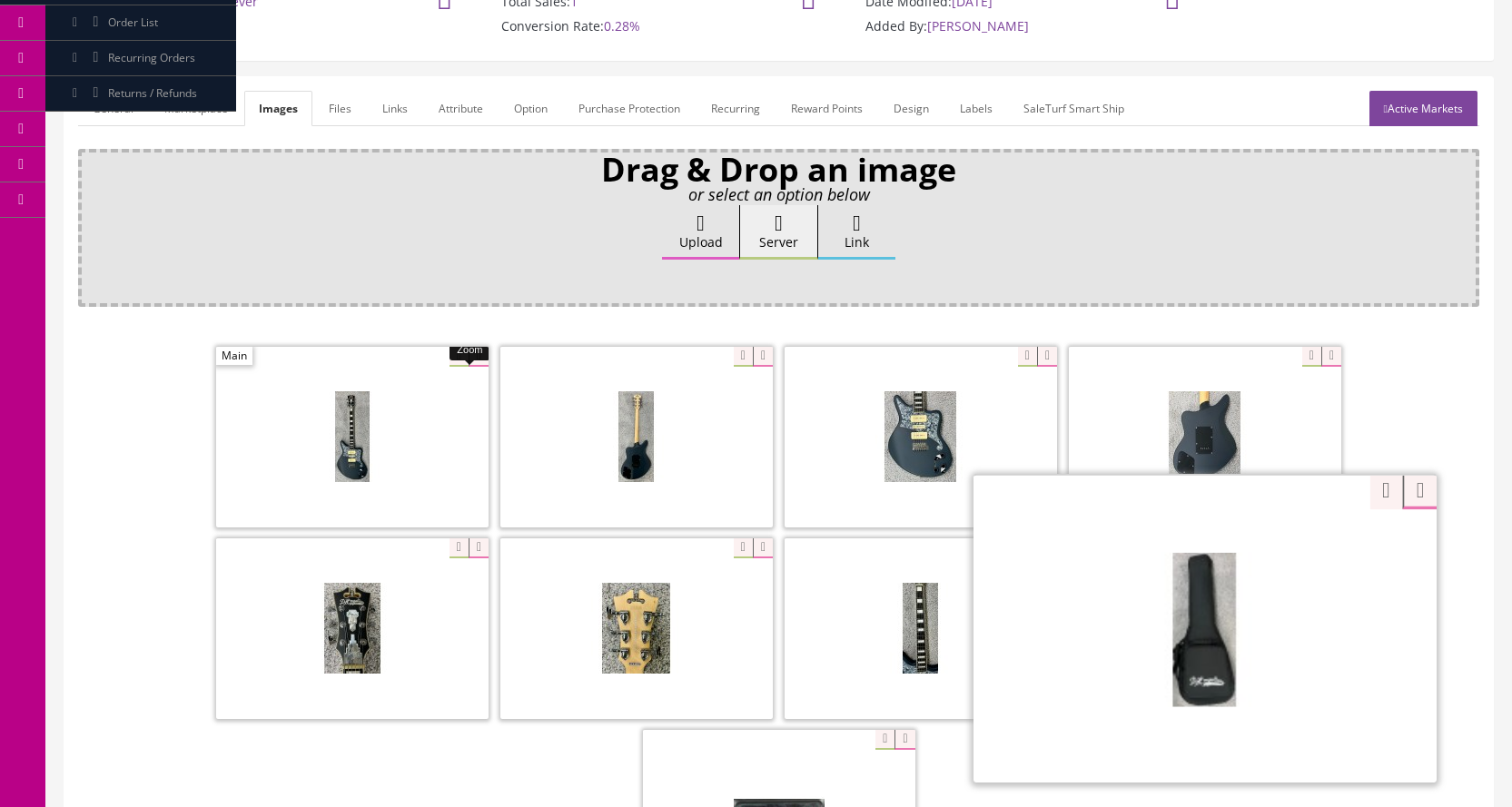
click at [1308, 554] on div "Zoom" at bounding box center [1204, 628] width 463 height 309
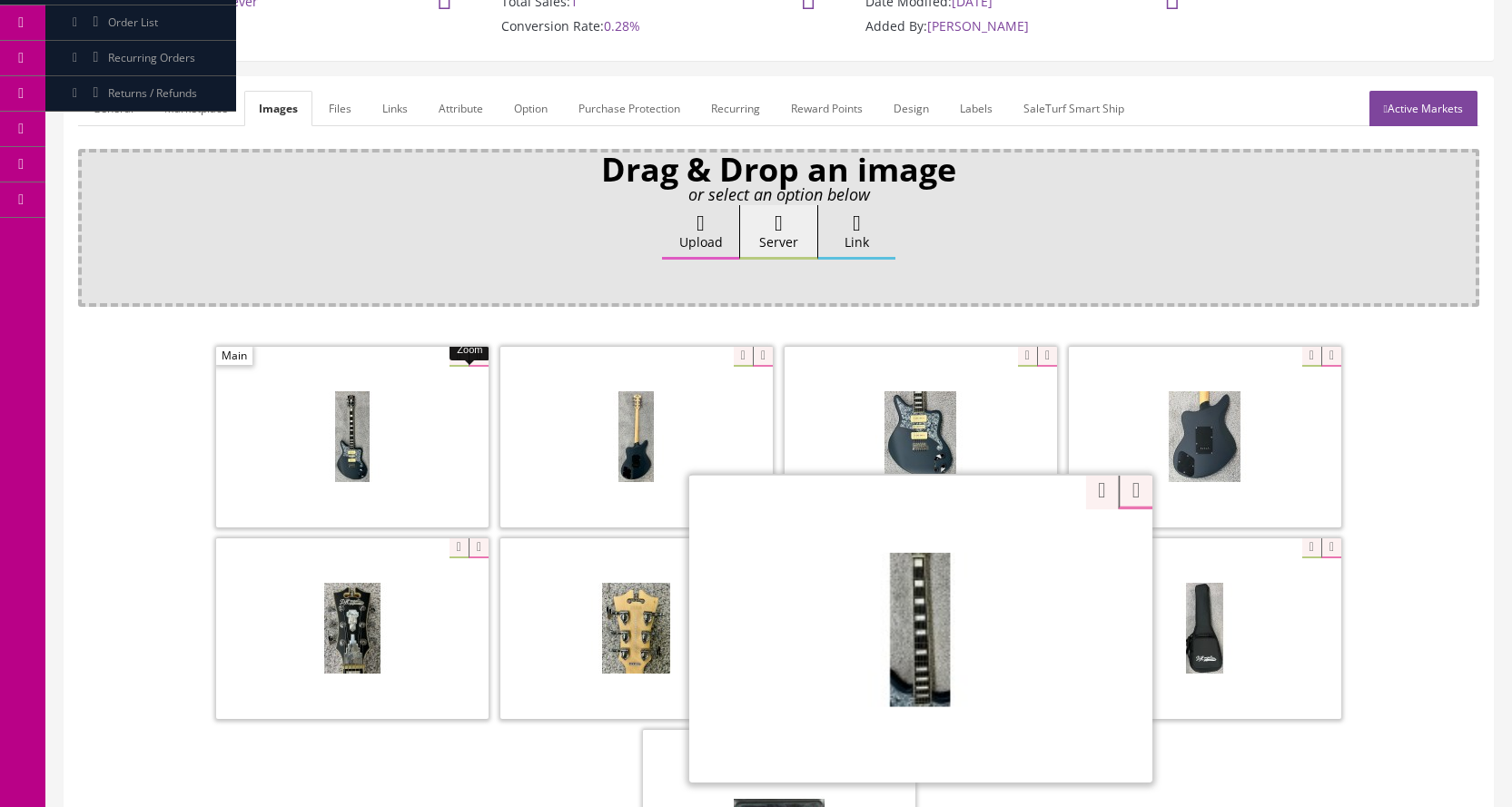
click at [1012, 548] on div "Zoom" at bounding box center [920, 628] width 463 height 309
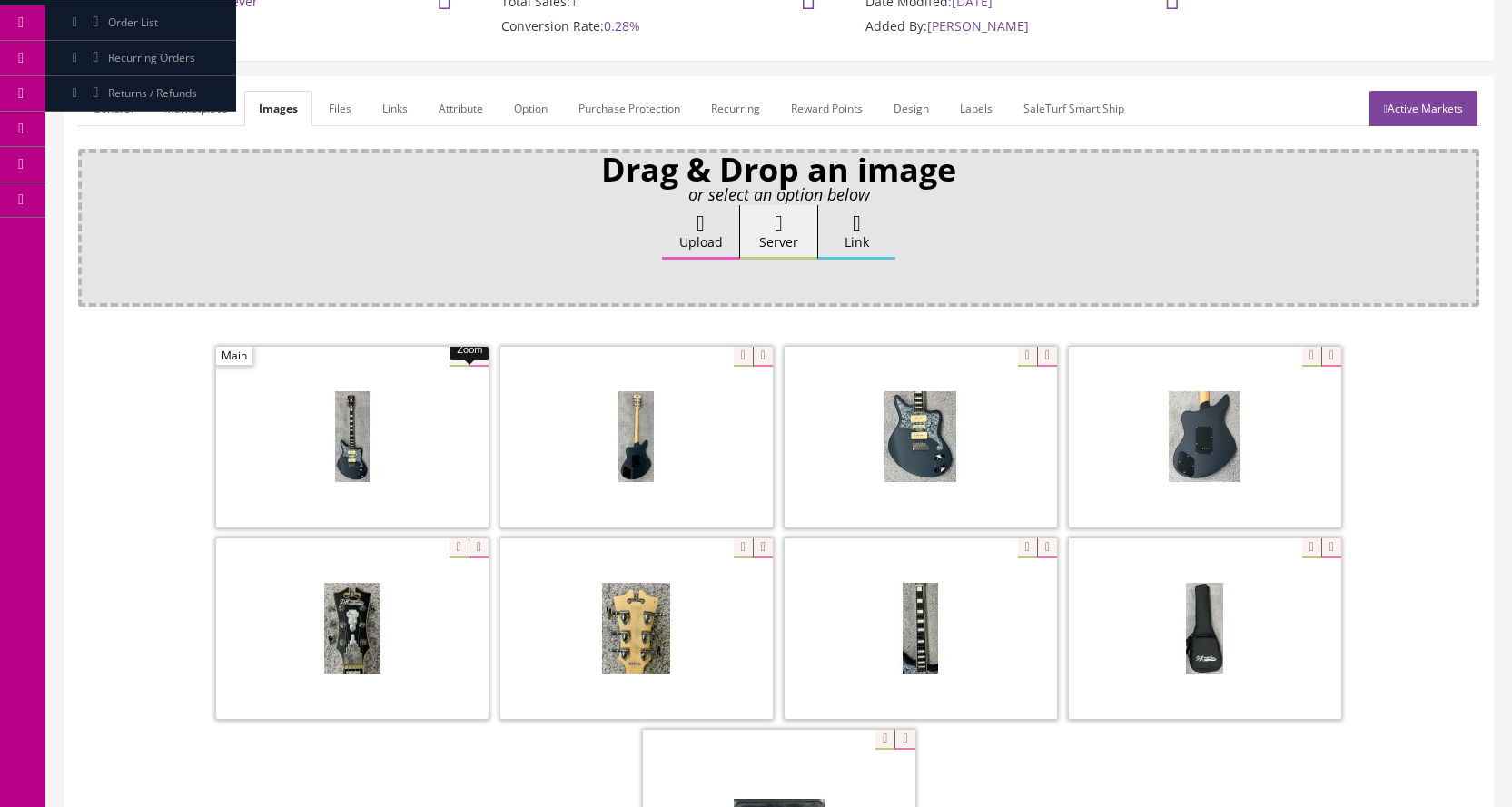
click at [1091, 490] on div "Zoom Zoom" at bounding box center [778, 630] width 1401 height 575
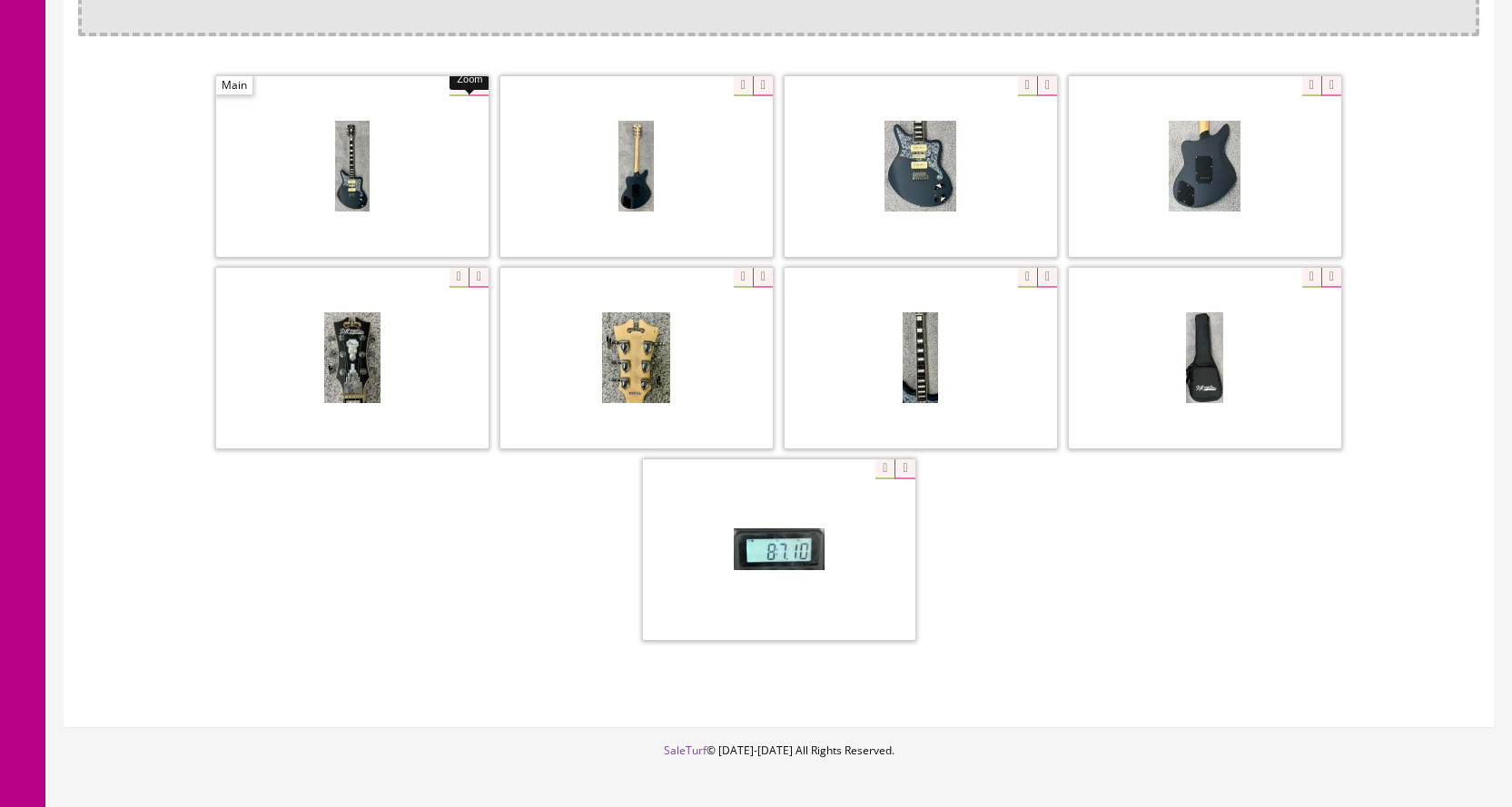
scroll to position [454, 0]
